Goal: Communication & Community: Answer question/provide support

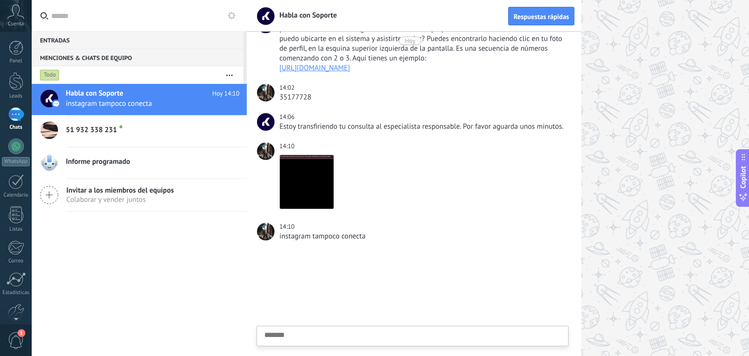
click at [80, 131] on span "51 932 338 231" at bounding box center [91, 130] width 51 height 10
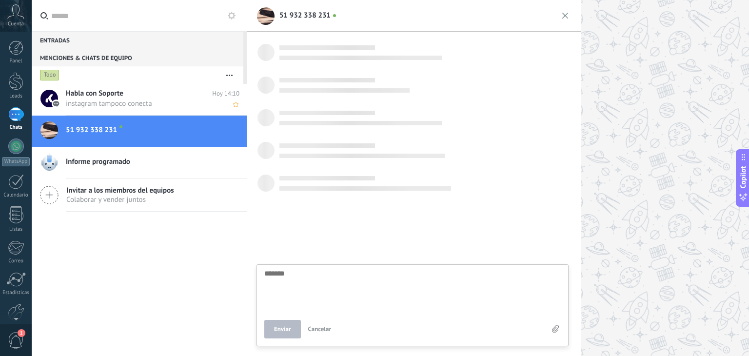
click at [88, 110] on div "Habla con Soporte [DATE] 14:10 instagram tampoco conecta" at bounding box center [156, 99] width 181 height 31
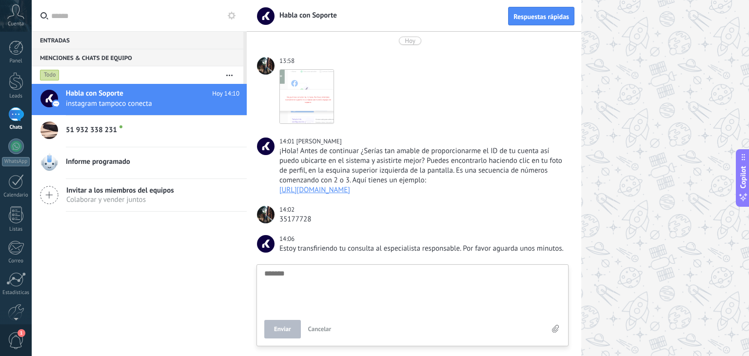
scroll to position [116, 0]
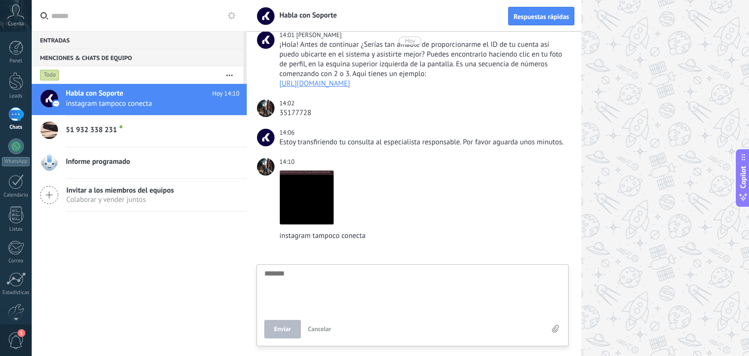
click at [82, 132] on span "51 932 338 231" at bounding box center [91, 130] width 51 height 10
type textarea "*******"
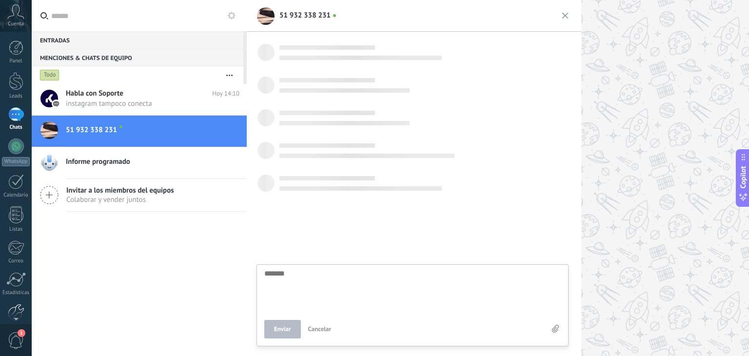
click at [19, 307] on div at bounding box center [16, 312] width 17 height 17
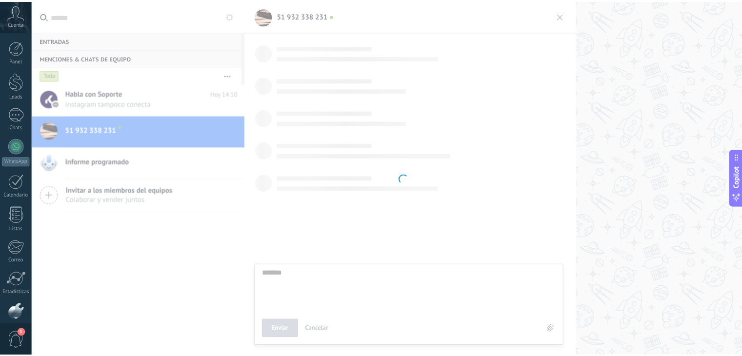
scroll to position [49, 0]
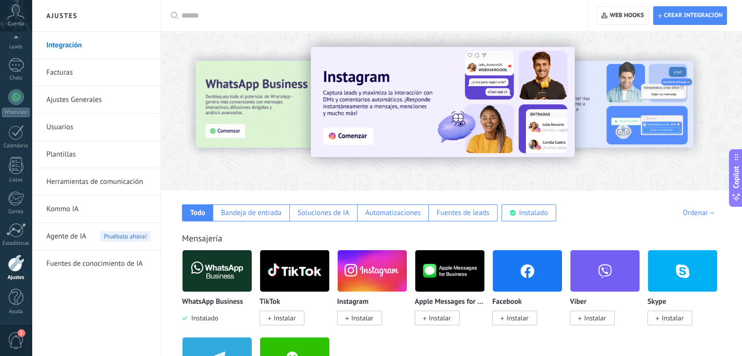
click at [80, 230] on span "Agente de IA" at bounding box center [66, 236] width 40 height 27
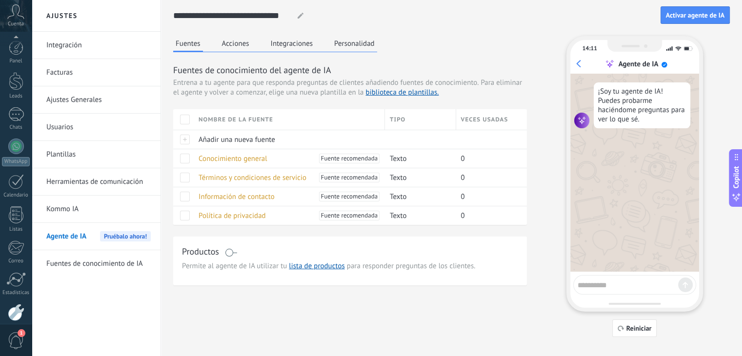
scroll to position [49, 0]
click at [20, 19] on div "Cuenta" at bounding box center [16, 16] width 32 height 32
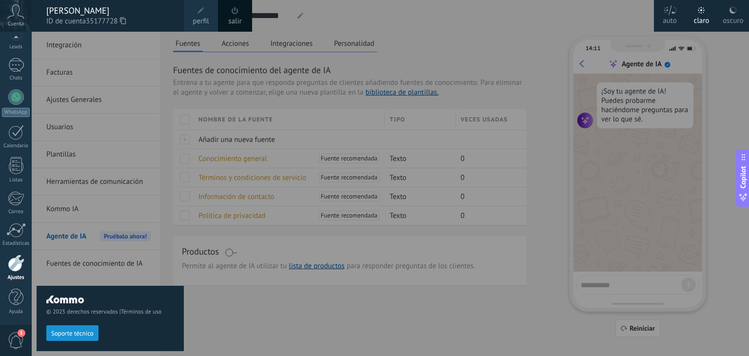
click at [114, 11] on div "[PERSON_NAME]" at bounding box center [110, 10] width 128 height 11
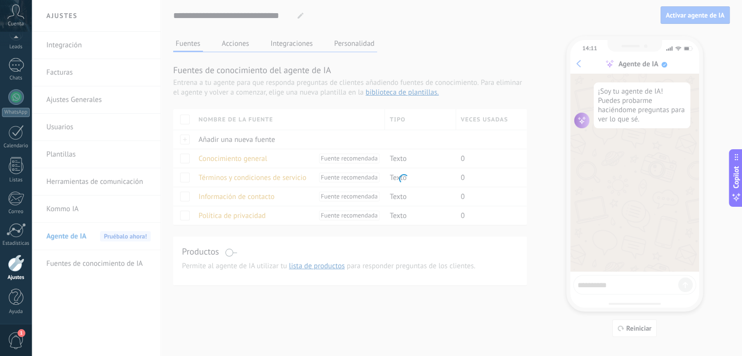
click at [14, 21] on span "Cuenta" at bounding box center [16, 24] width 16 height 6
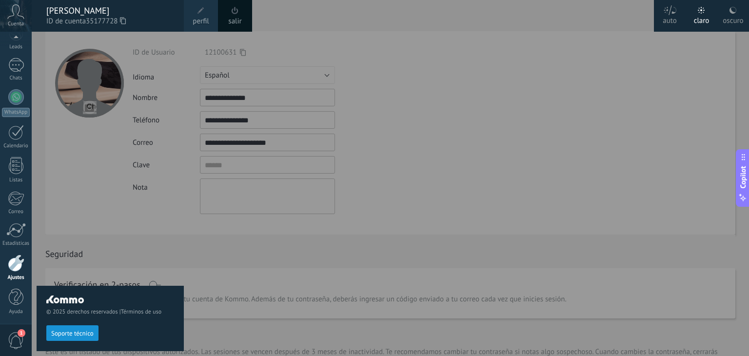
click at [230, 94] on div at bounding box center [406, 178] width 749 height 356
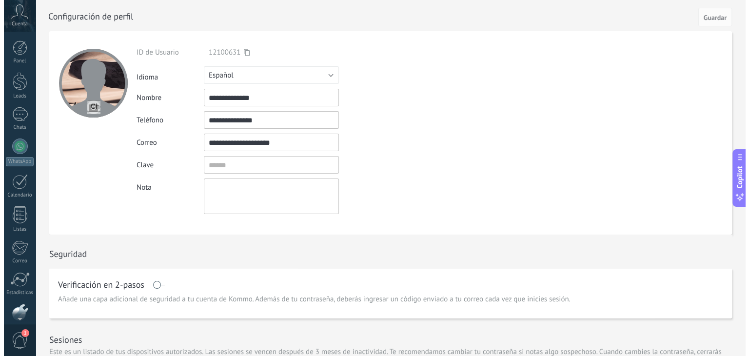
scroll to position [49, 0]
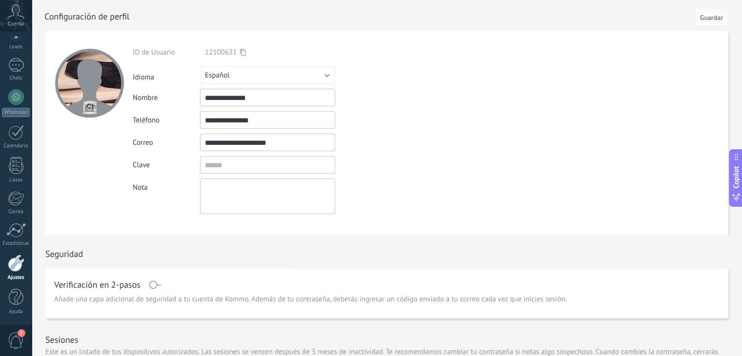
click at [16, 10] on icon at bounding box center [15, 11] width 17 height 15
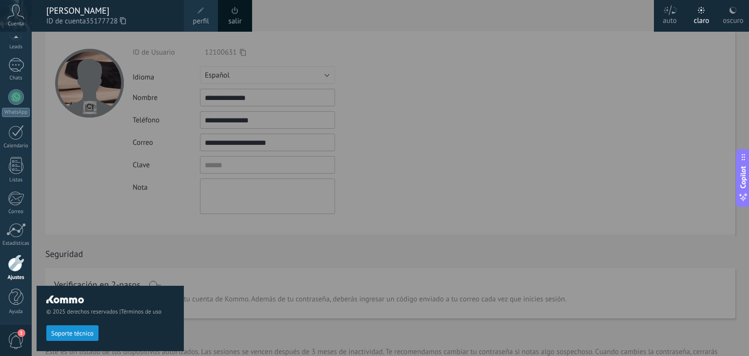
drag, startPoint x: 543, startPoint y: 80, endPoint x: 536, endPoint y: 84, distance: 8.1
click at [542, 80] on div at bounding box center [406, 178] width 749 height 356
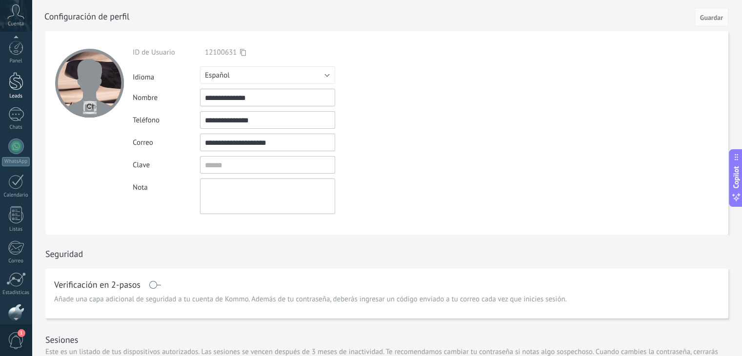
scroll to position [0, 0]
click at [13, 15] on icon at bounding box center [15, 11] width 17 height 15
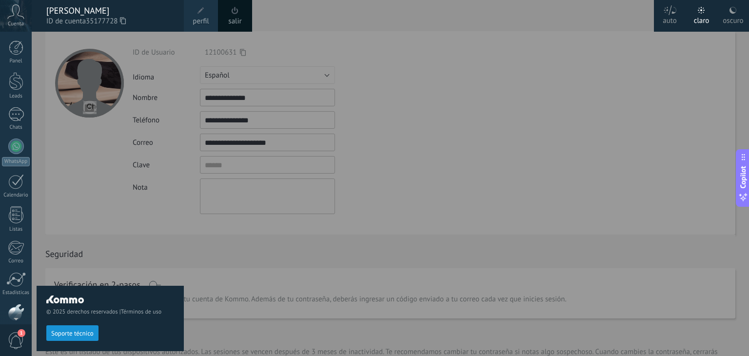
click at [237, 21] on link "salir" at bounding box center [234, 21] width 13 height 11
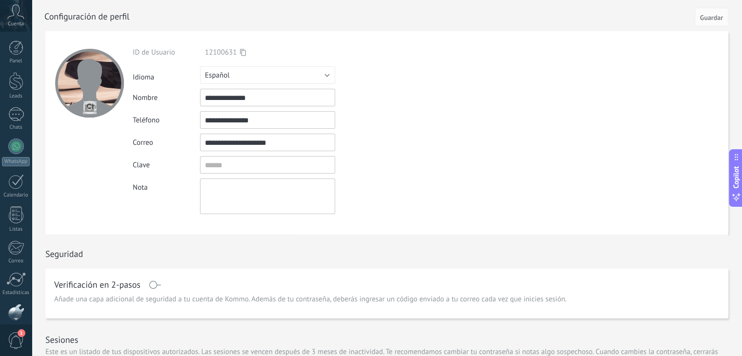
scroll to position [49, 0]
